Goal: Transaction & Acquisition: Purchase product/service

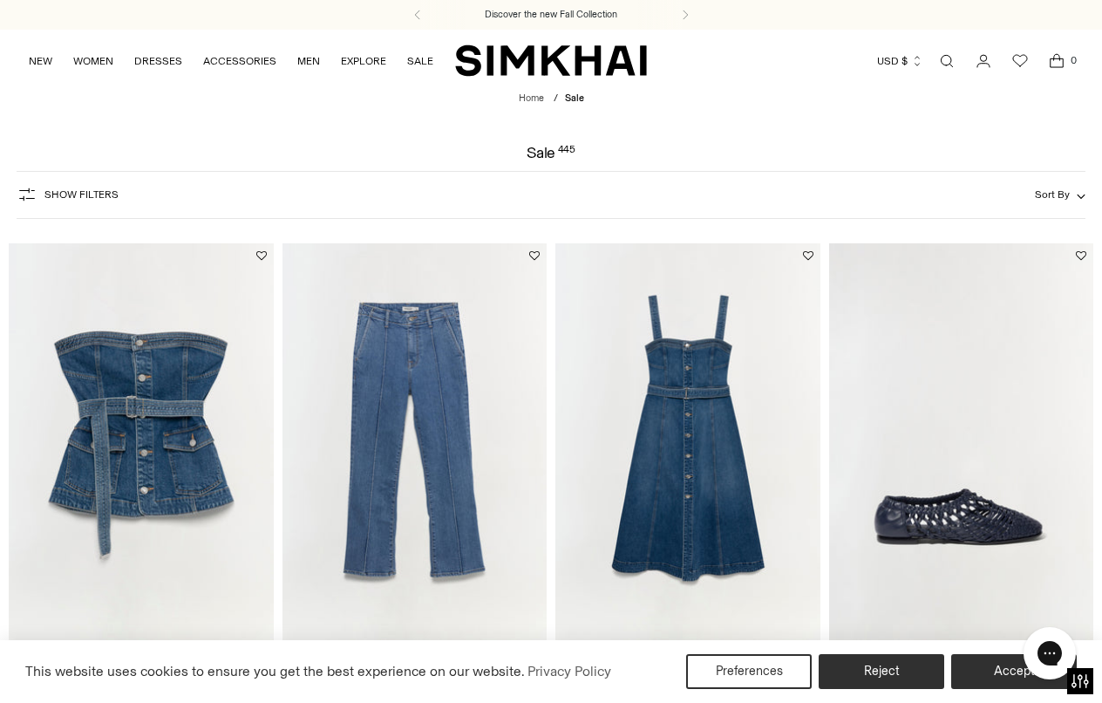
scroll to position [174, 0]
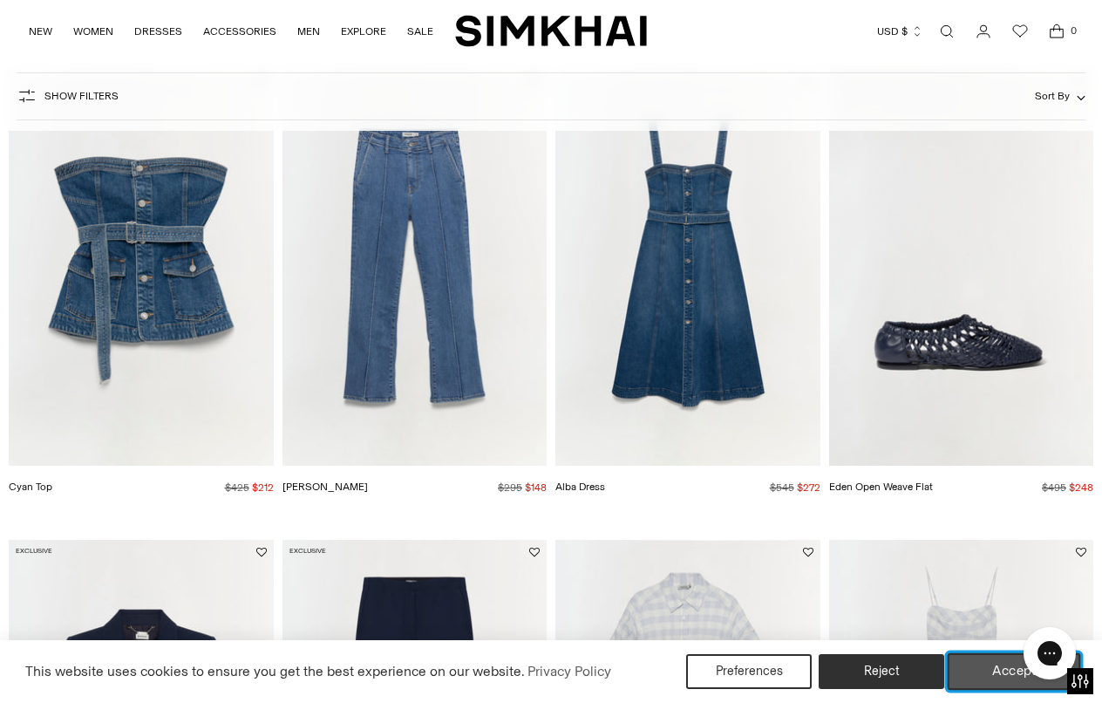
click at [979, 660] on button "Accept" at bounding box center [1014, 671] width 133 height 37
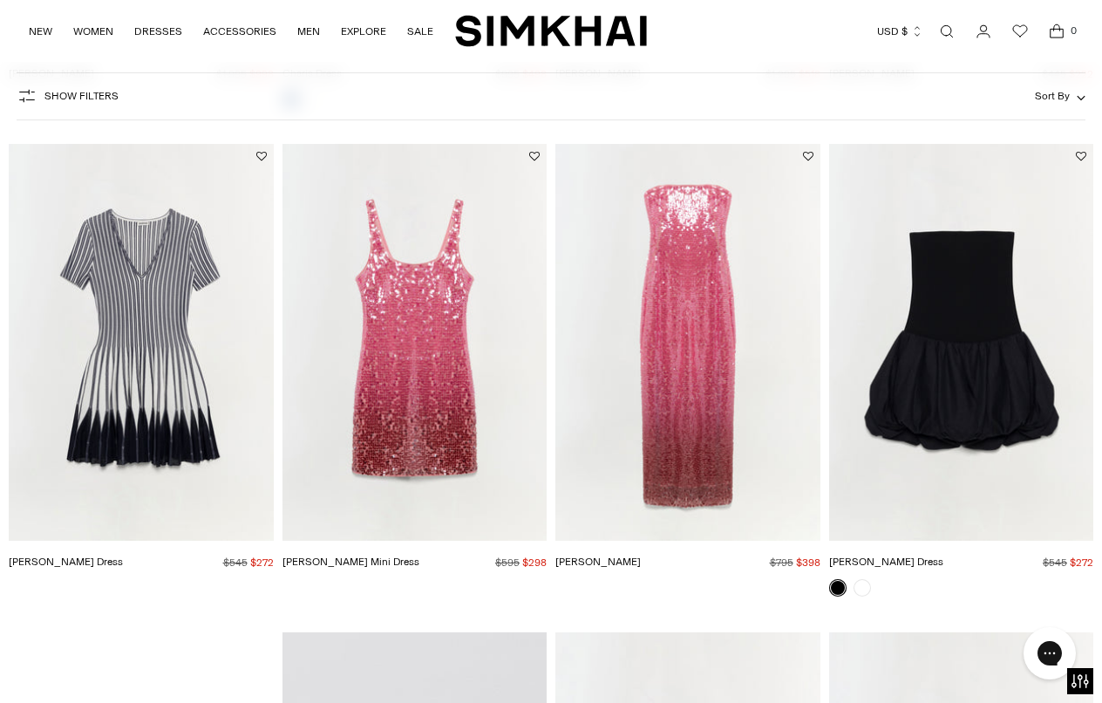
scroll to position [2529, 0]
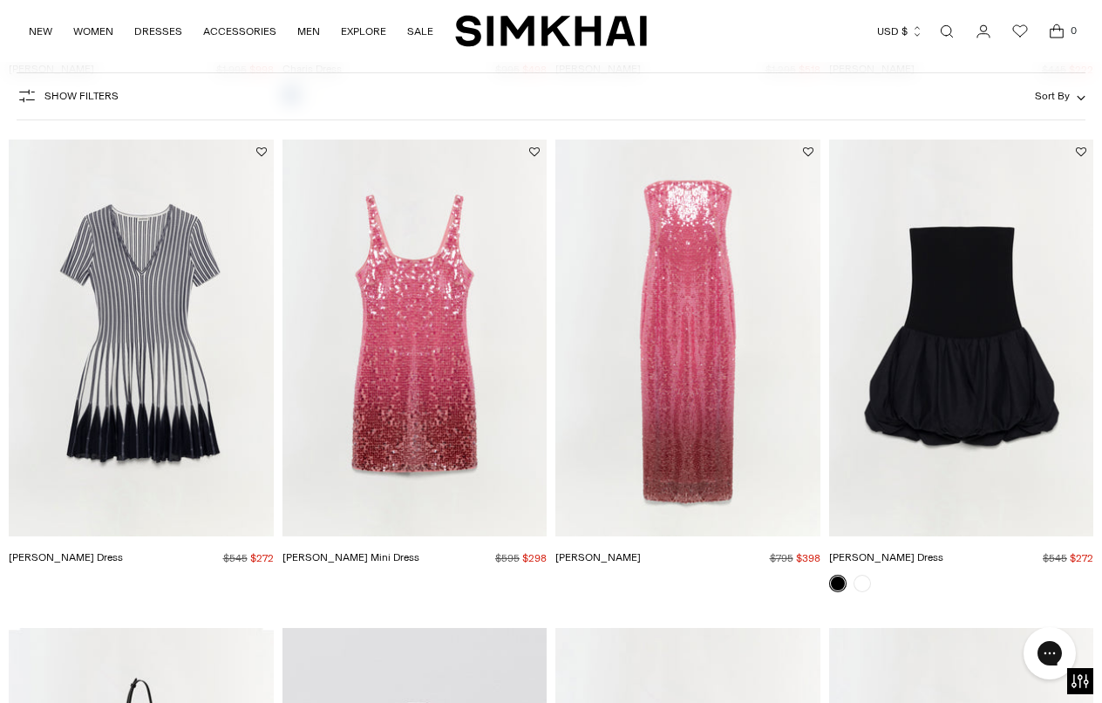
click at [0, 0] on img "Alayna Sequin Mini Dress" at bounding box center [0, 0] width 0 height 0
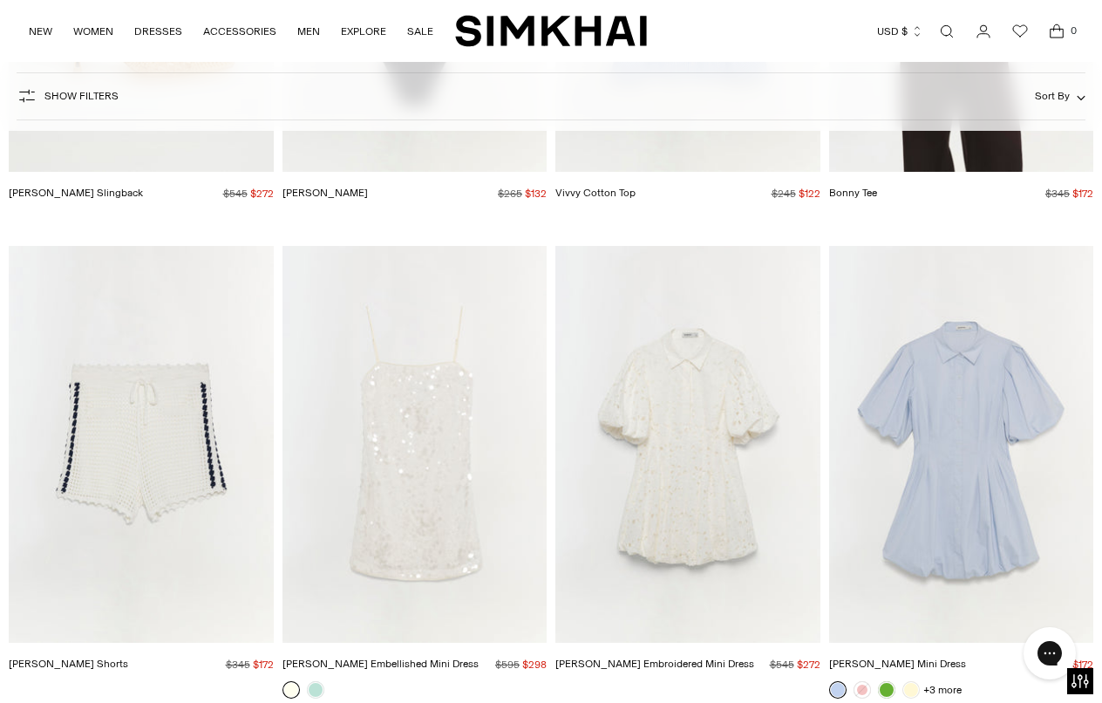
scroll to position [5407, 0]
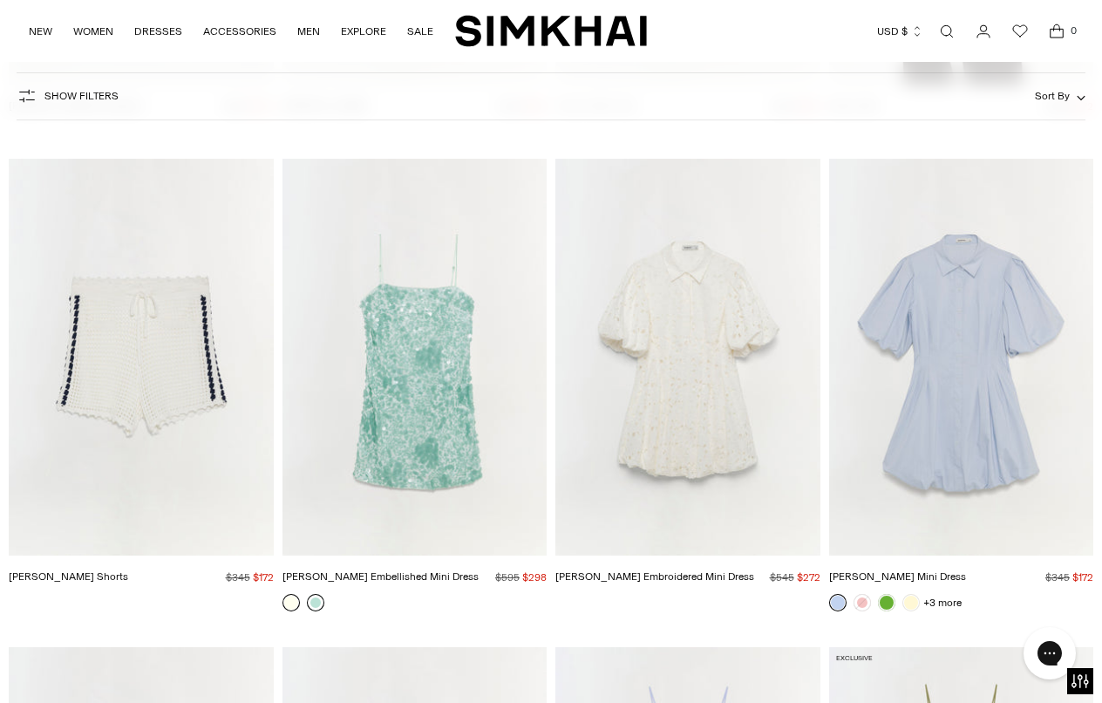
click at [315, 604] on link at bounding box center [315, 602] width 17 height 17
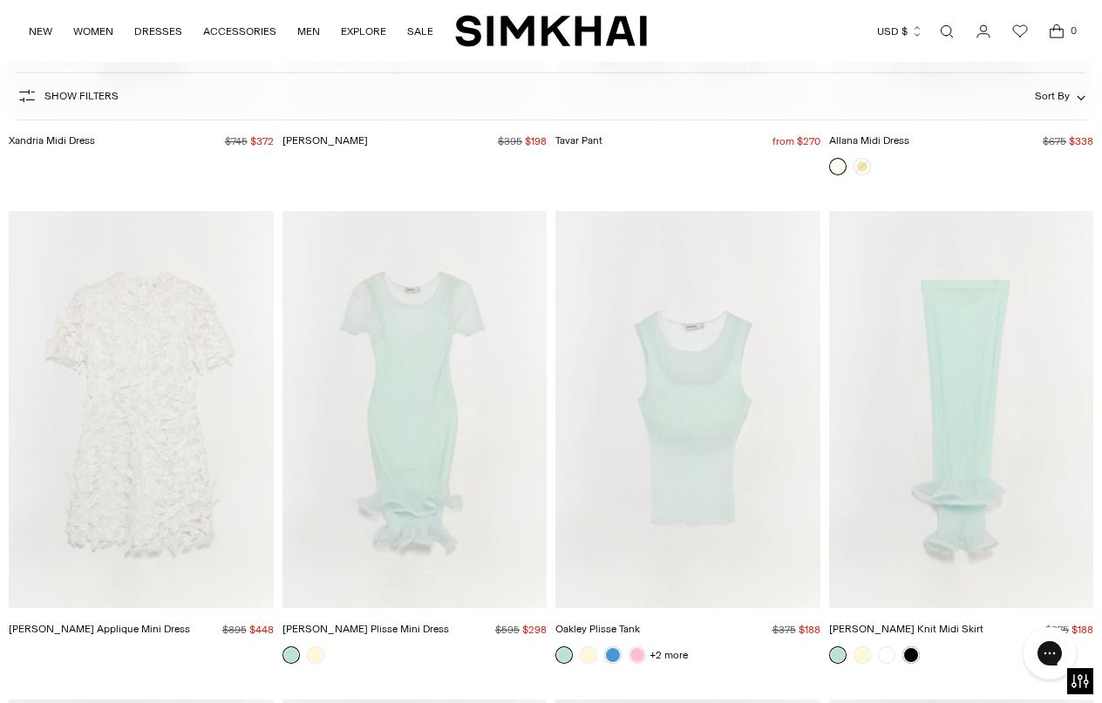
scroll to position [9768, 0]
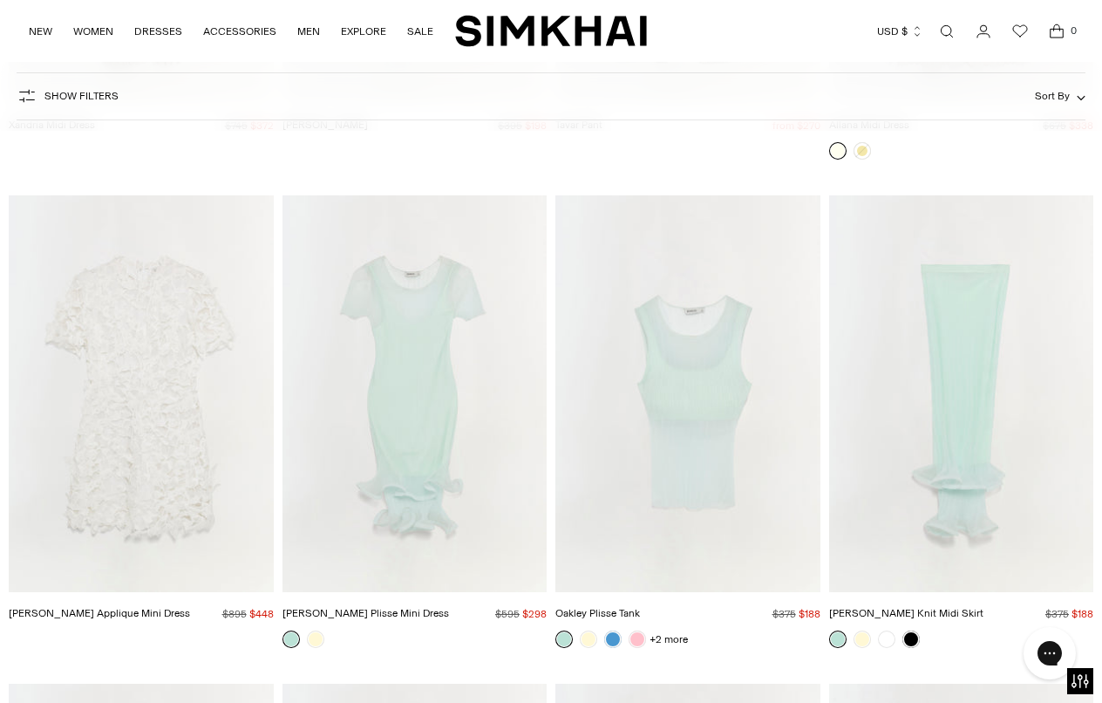
click at [898, 148] on div at bounding box center [961, 150] width 265 height 17
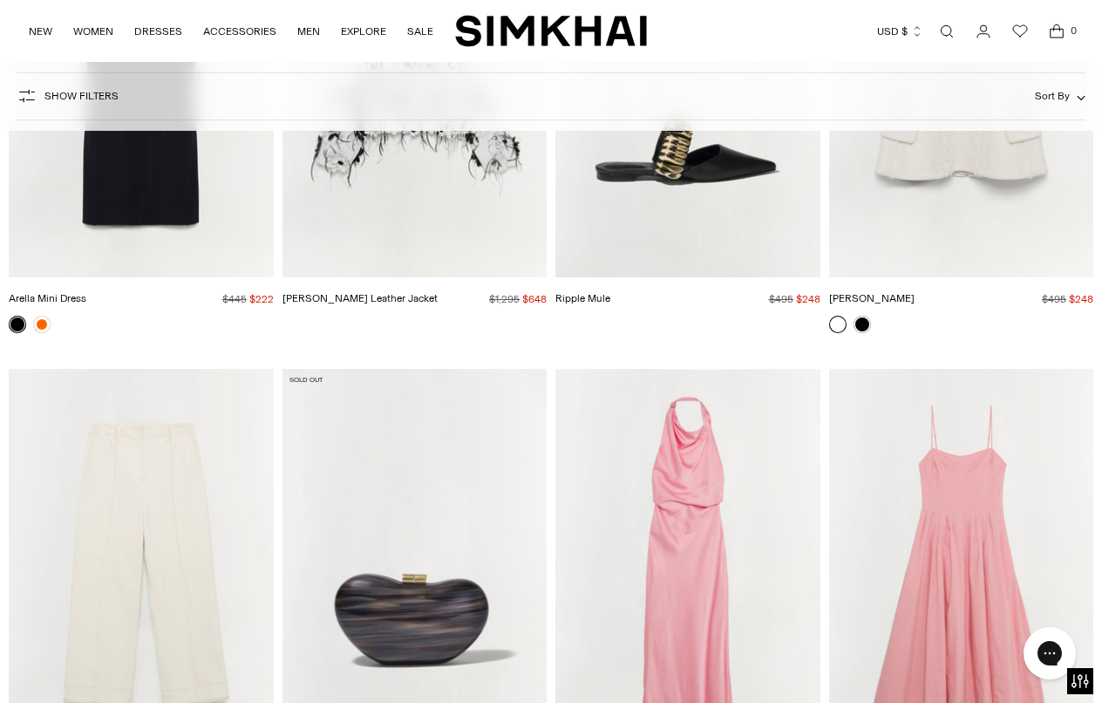
scroll to position [14041, 0]
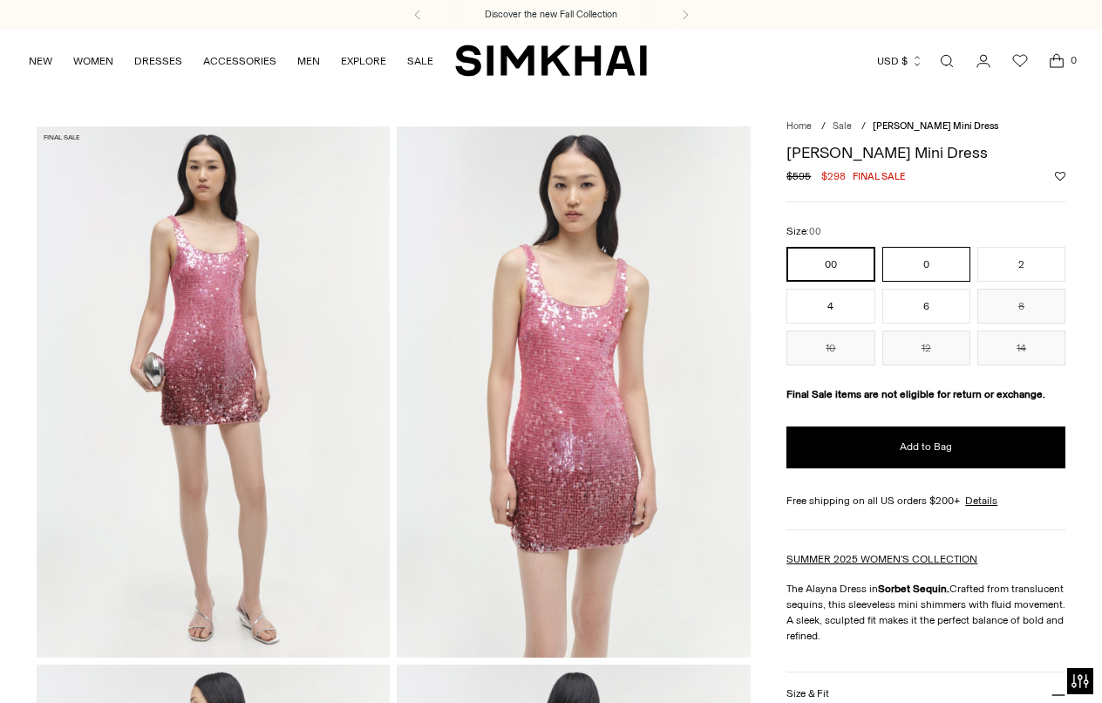
click at [916, 270] on button "0" at bounding box center [927, 264] width 88 height 35
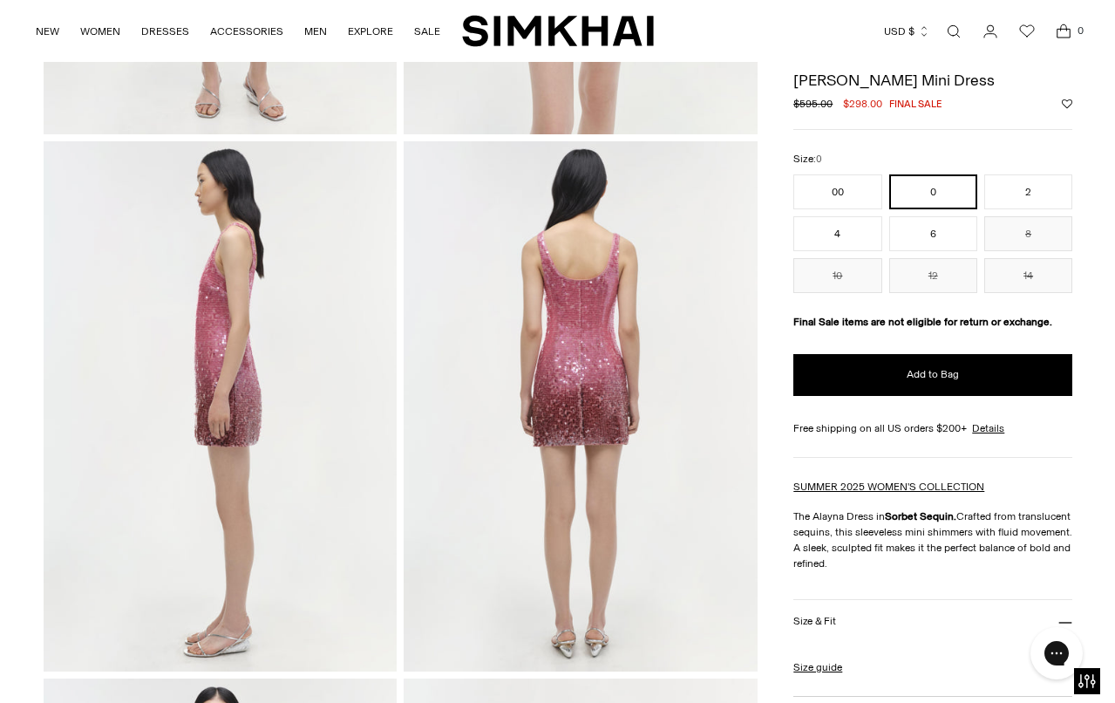
scroll to position [262, 0]
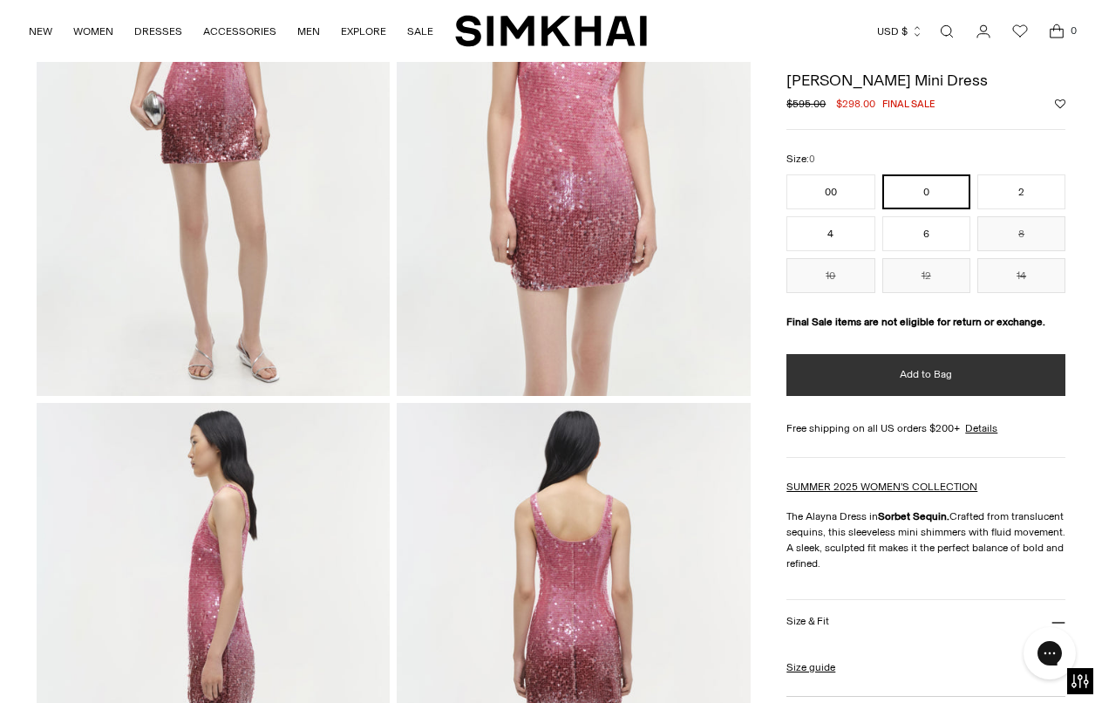
click at [935, 380] on span "Add to Bag" at bounding box center [926, 374] width 52 height 15
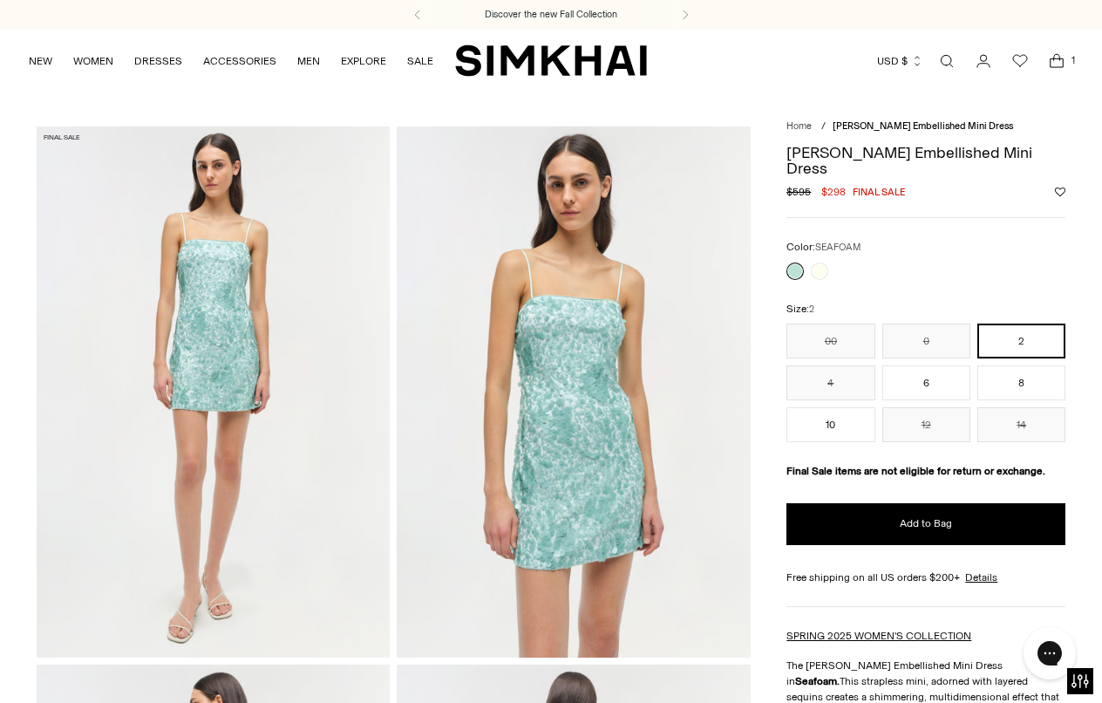
scroll to position [262, 0]
